Goal: Navigation & Orientation: Find specific page/section

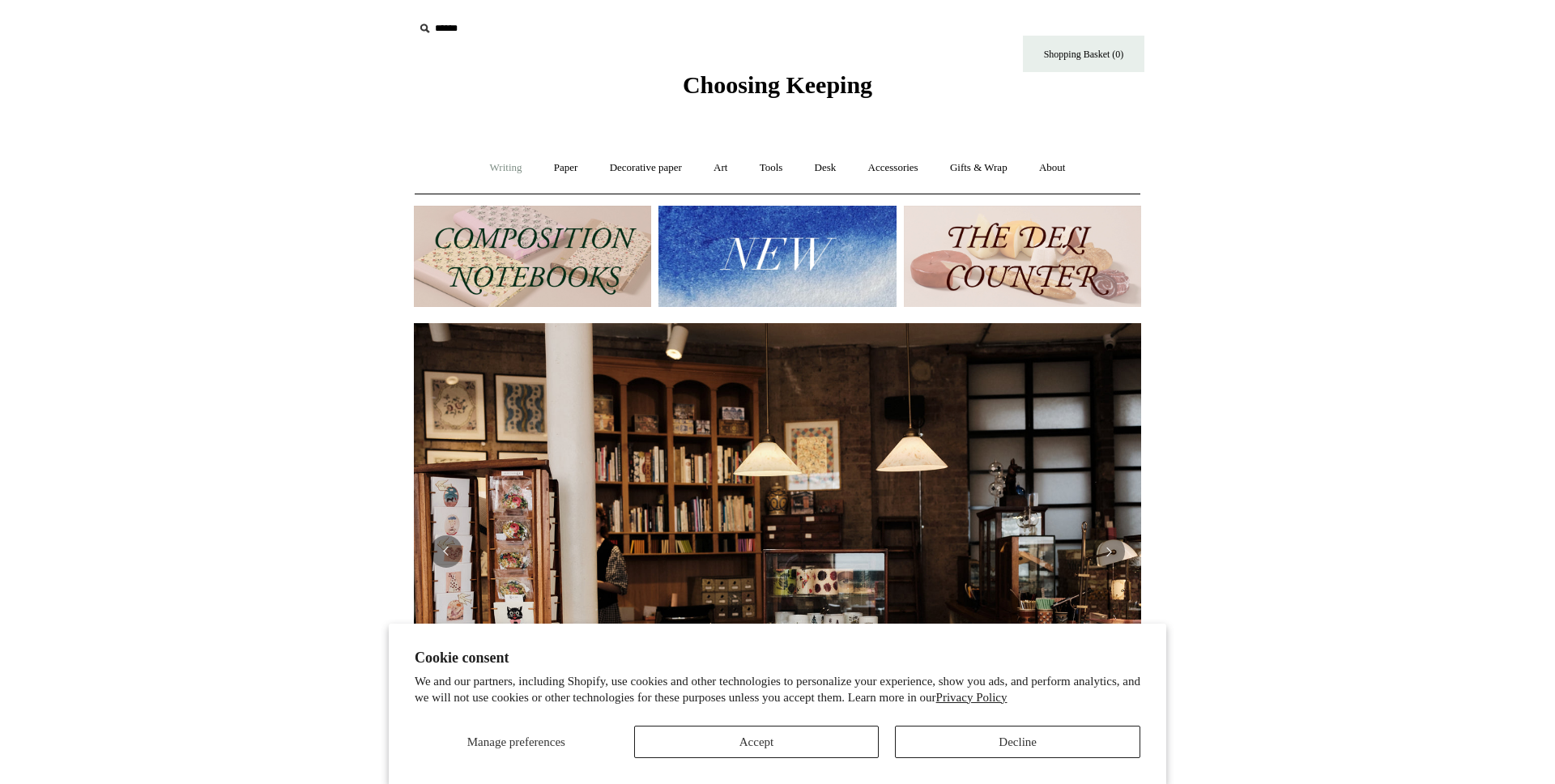
click at [497, 170] on link "Writing +" at bounding box center [505, 168] width 61 height 43
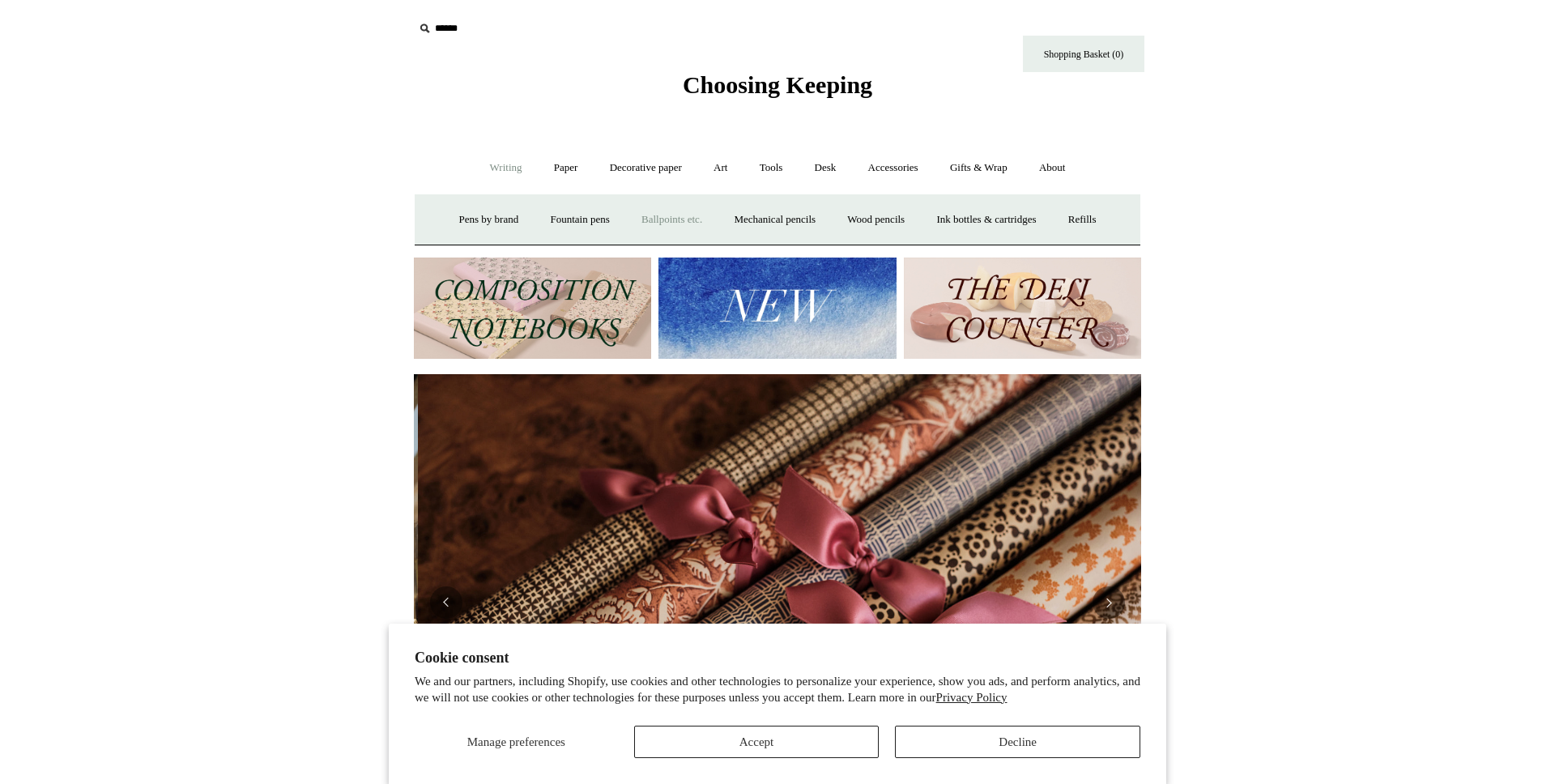
scroll to position [0, 1455]
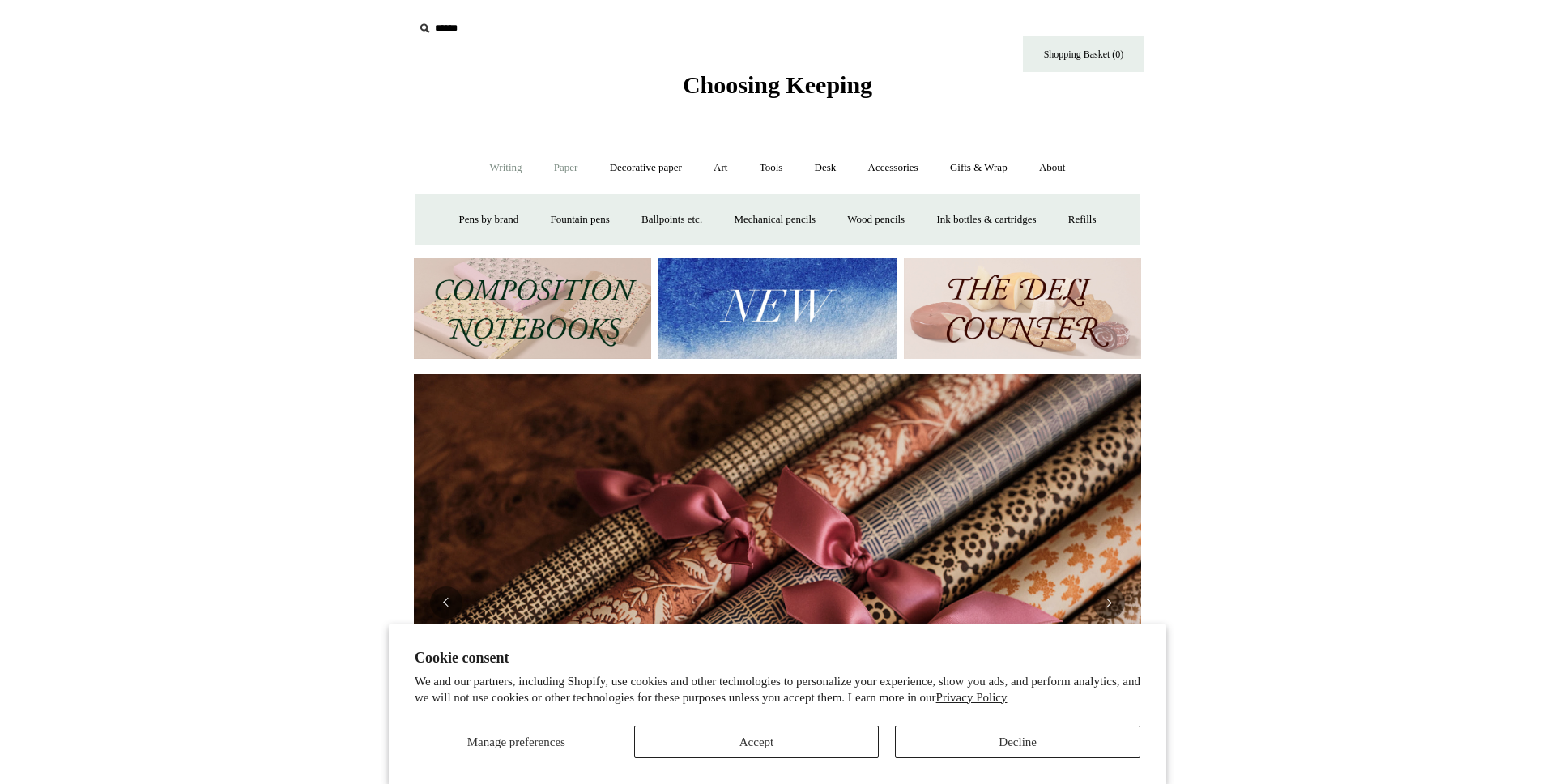
click at [550, 164] on link "Paper +" at bounding box center [565, 168] width 54 height 43
click at [553, 221] on link "Notebooks +" at bounding box center [551, 220] width 75 height 43
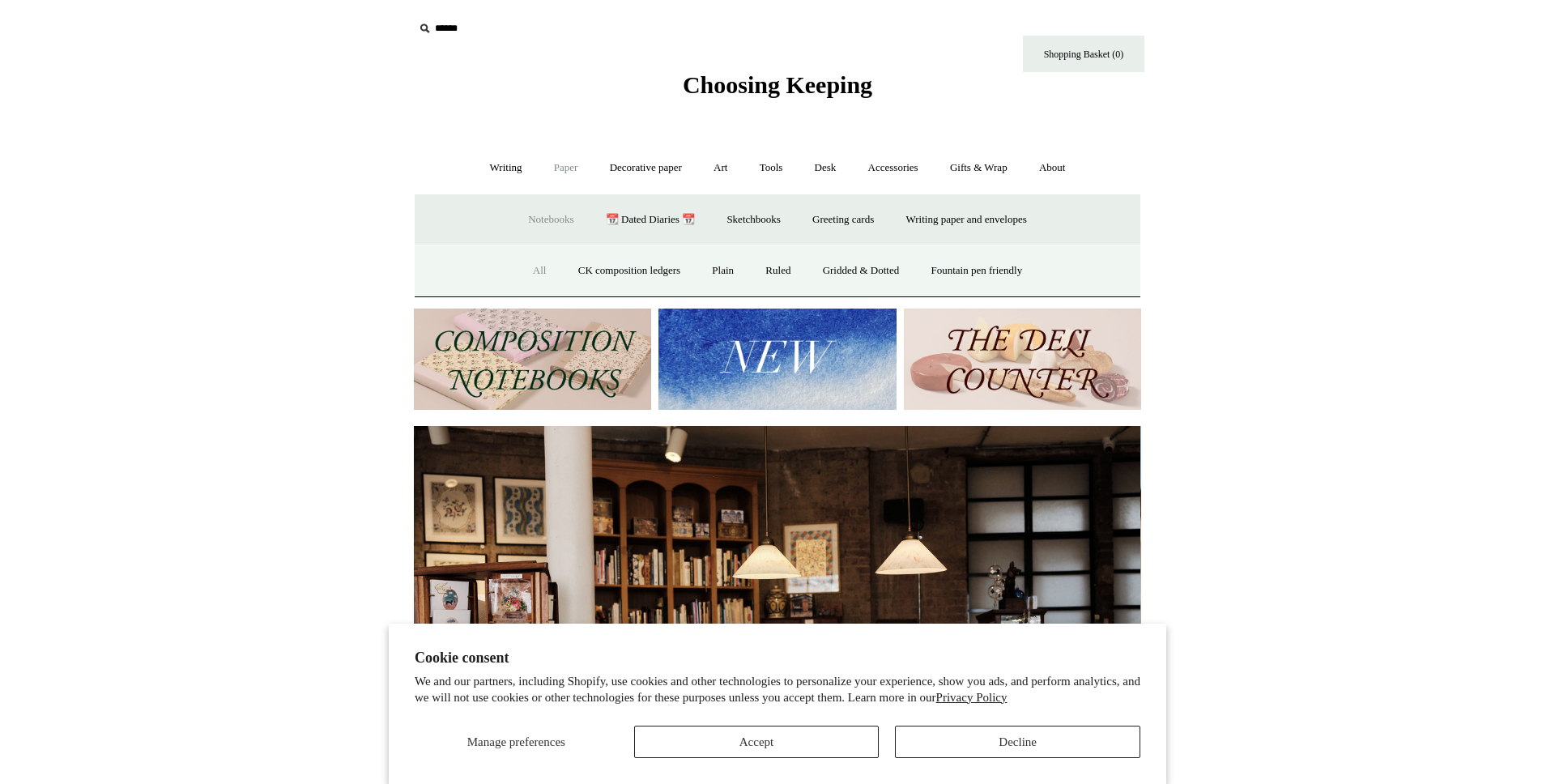
scroll to position [0, 0]
click at [529, 270] on link "All" at bounding box center [539, 270] width 43 height 43
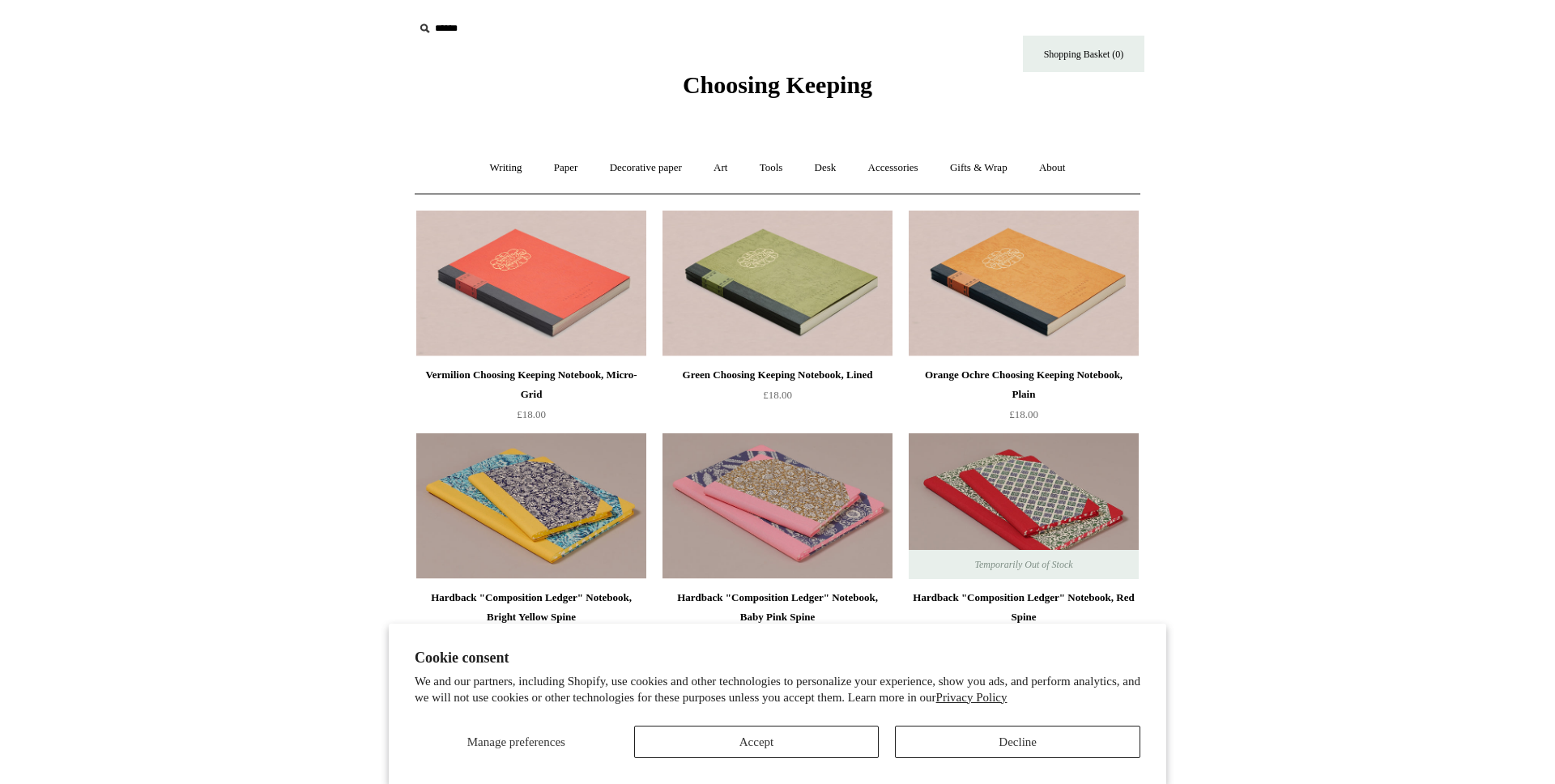
click at [745, 78] on span "Choosing Keeping" at bounding box center [778, 84] width 190 height 26
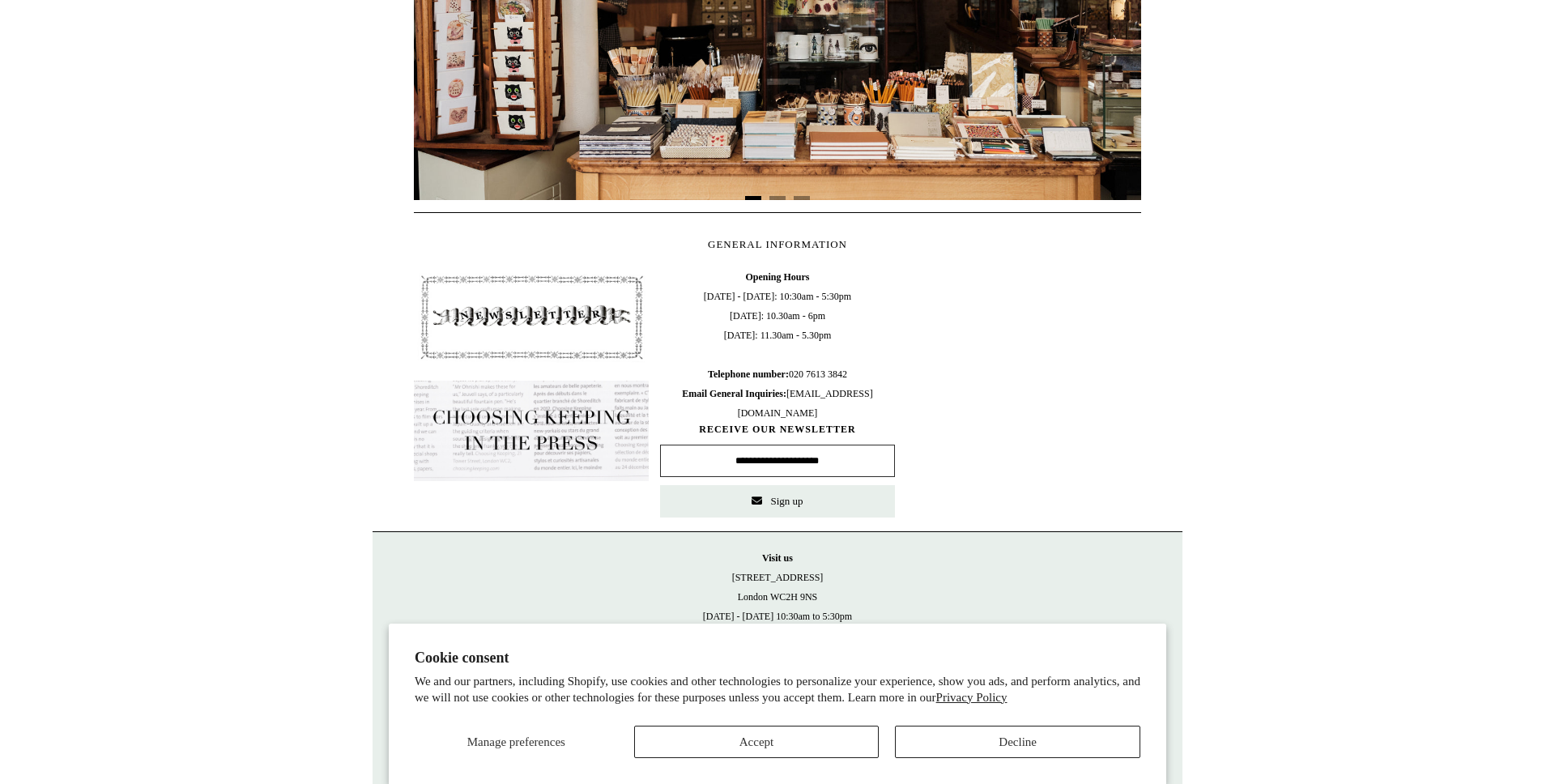
scroll to position [0, 1467]
